Goal: Obtain resource: Obtain resource

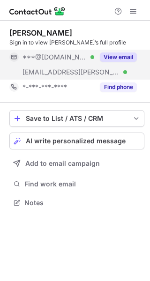
scroll to position [196, 150]
click at [124, 60] on button "View email" at bounding box center [118, 56] width 37 height 9
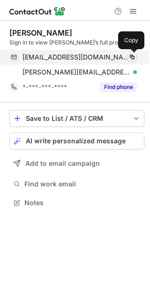
click at [132, 56] on span at bounding box center [131, 56] width 7 height 7
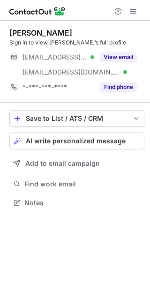
scroll to position [196, 150]
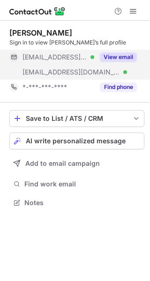
click at [122, 54] on button "View email" at bounding box center [118, 56] width 37 height 9
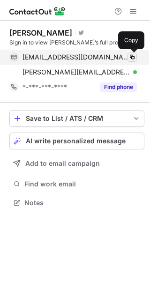
click at [131, 56] on span at bounding box center [131, 56] width 7 height 7
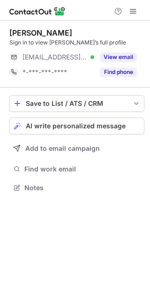
scroll to position [181, 150]
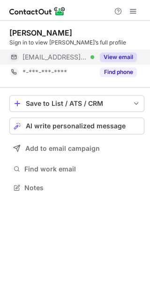
click at [116, 56] on button "View email" at bounding box center [118, 56] width 37 height 9
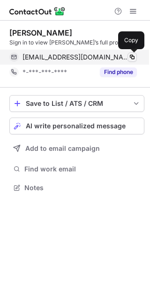
click at [131, 56] on span at bounding box center [131, 56] width 7 height 7
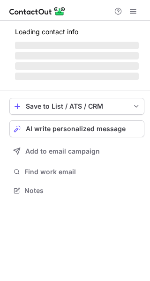
scroll to position [181, 150]
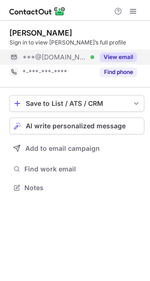
click at [129, 51] on div "View email" at bounding box center [115, 57] width 43 height 15
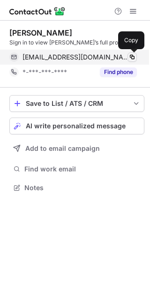
click at [130, 55] on span at bounding box center [131, 56] width 7 height 7
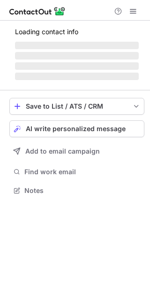
scroll to position [181, 150]
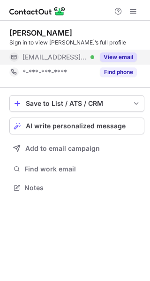
click at [120, 57] on button "View email" at bounding box center [118, 56] width 37 height 9
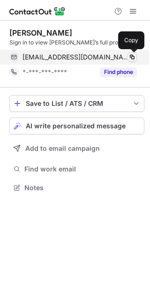
click at [132, 56] on span at bounding box center [131, 56] width 7 height 7
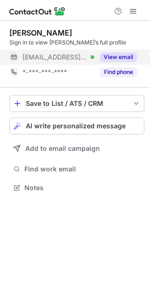
scroll to position [181, 150]
click at [124, 55] on button "View email" at bounding box center [118, 56] width 37 height 9
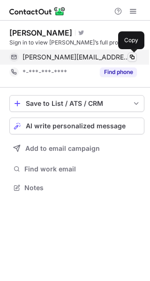
click at [133, 56] on span at bounding box center [131, 56] width 7 height 7
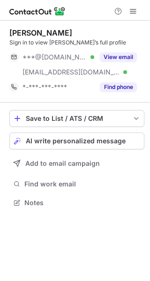
scroll to position [196, 150]
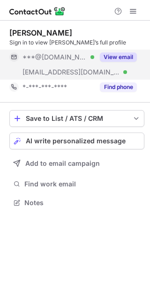
click at [122, 58] on button "View email" at bounding box center [118, 56] width 37 height 9
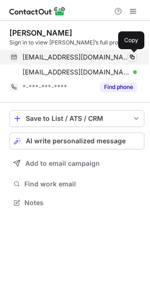
click at [132, 57] on span at bounding box center [131, 56] width 7 height 7
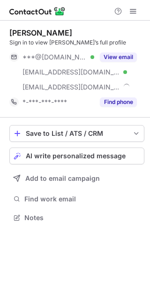
scroll to position [211, 150]
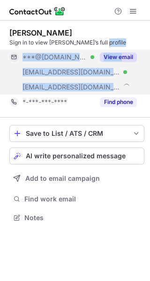
drag, startPoint x: 127, startPoint y: 45, endPoint x: 122, endPoint y: 57, distance: 12.8
click at [122, 57] on div "Robert Zubrin Sign in to view Robert’s full profile ***@aol.com Verified ***@pi…" at bounding box center [76, 68] width 135 height 81
click at [122, 57] on button "View email" at bounding box center [118, 56] width 37 height 9
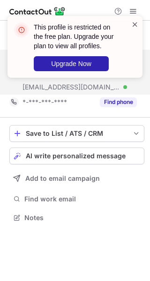
click at [133, 26] on span at bounding box center [134, 24] width 7 height 9
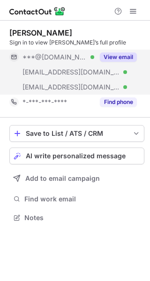
click at [123, 55] on button "View email" at bounding box center [118, 56] width 37 height 9
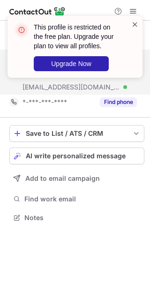
click at [137, 23] on span at bounding box center [134, 24] width 7 height 9
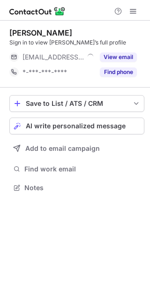
scroll to position [181, 150]
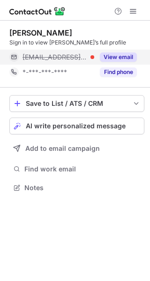
click at [124, 55] on button "View email" at bounding box center [118, 56] width 37 height 9
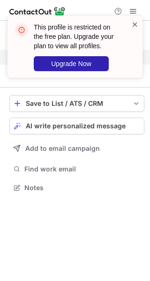
click at [133, 22] on span at bounding box center [134, 24] width 7 height 9
